Goal: Check status

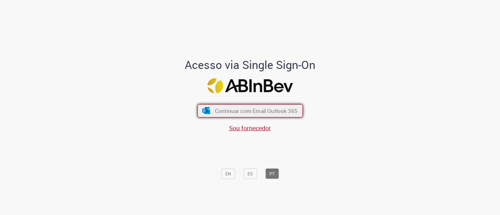
click at [250, 110] on span "Continuar com Email Outlook 365" at bounding box center [256, 110] width 82 height 7
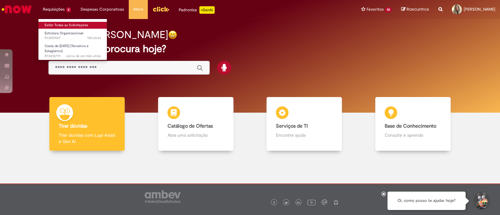
click at [66, 24] on link "Exibir Todas as Solicitações" at bounding box center [72, 25] width 69 height 7
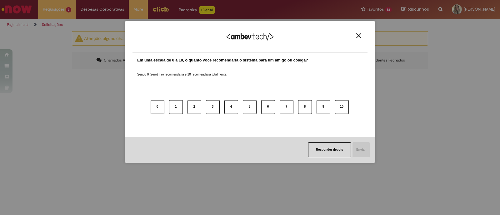
click at [354, 38] on button "Close" at bounding box center [358, 35] width 8 height 5
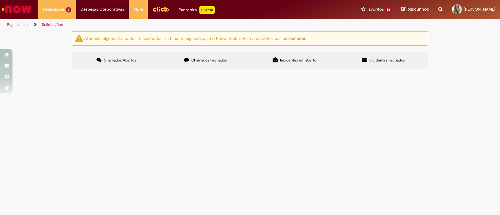
click at [0, 0] on span "Olá, Favor ajustar o ID Position acima 10954086, para o JOB CODE: 24000077 e JO…" at bounding box center [0, 0] width 0 height 0
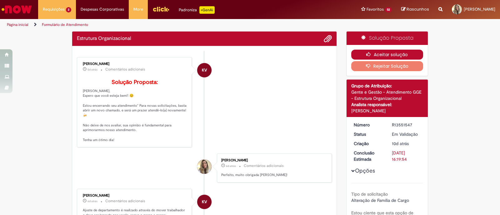
click at [377, 53] on button "Aceitar solução" at bounding box center [387, 55] width 72 height 10
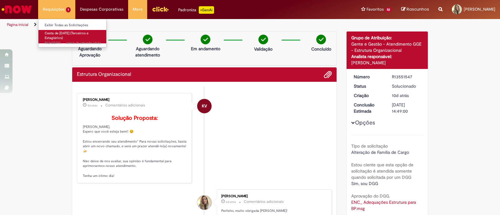
click at [64, 37] on link "Cesta de [DATE] (Terceiros e Estagiários) cerca de um mês atrás cerca de um mês…" at bounding box center [72, 36] width 69 height 13
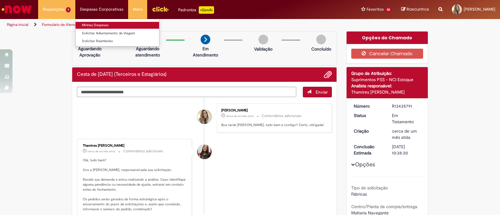
click at [94, 22] on link "Minhas Despesas" at bounding box center [117, 25] width 83 height 7
